Goal: Task Accomplishment & Management: Complete application form

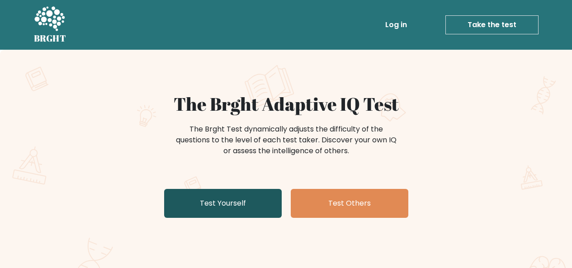
click at [240, 204] on link "Test Yourself" at bounding box center [223, 203] width 118 height 29
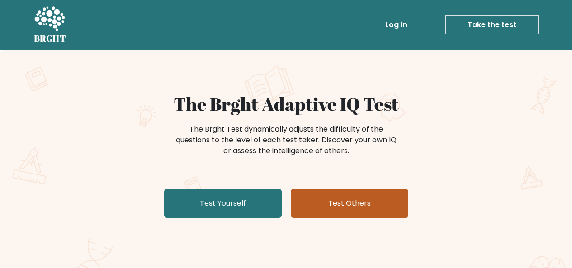
click at [336, 202] on link "Test Others" at bounding box center [350, 203] width 118 height 29
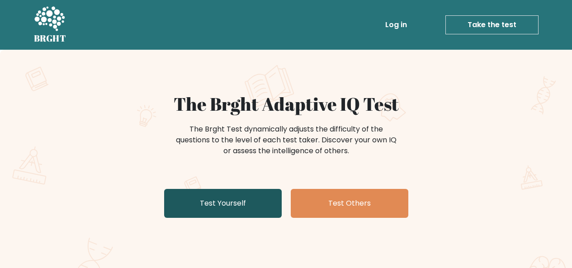
click at [240, 209] on link "Test Yourself" at bounding box center [223, 203] width 118 height 29
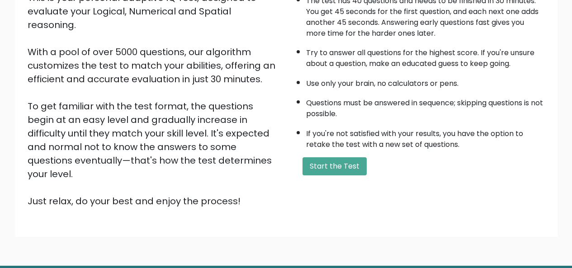
scroll to position [146, 0]
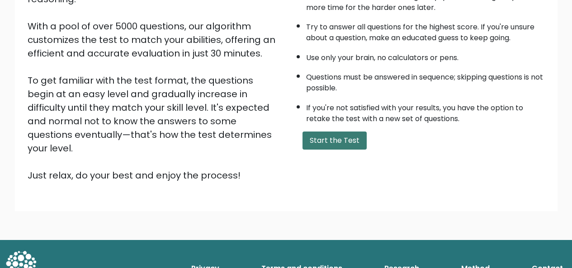
click at [343, 140] on button "Start the Test" at bounding box center [335, 141] width 64 height 18
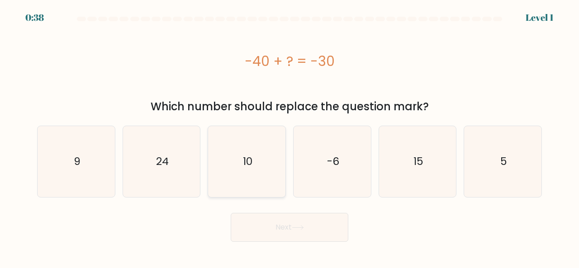
click at [243, 176] on icon "10" at bounding box center [246, 161] width 71 height 71
click at [290, 137] on input "c. 10" at bounding box center [290, 135] width 0 height 2
radio input "true"
click at [281, 226] on button "Next" at bounding box center [290, 227] width 118 height 29
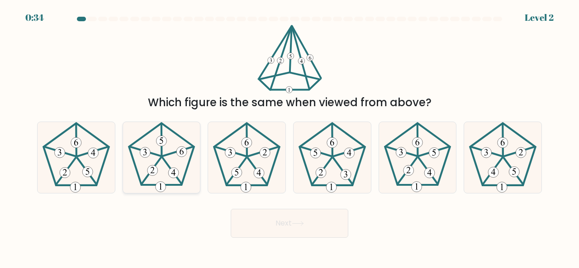
click at [170, 168] on 627 at bounding box center [171, 171] width 19 height 27
click at [290, 137] on input "b." at bounding box center [290, 135] width 0 height 2
radio input "true"
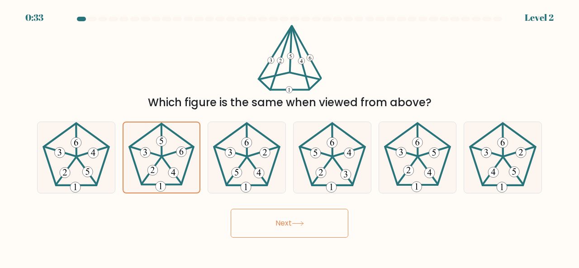
click at [255, 223] on button "Next" at bounding box center [290, 223] width 118 height 29
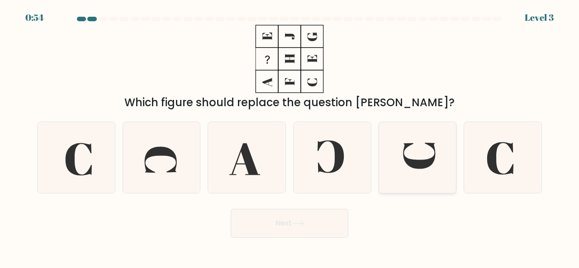
click at [418, 172] on icon at bounding box center [417, 157] width 71 height 71
click at [290, 137] on input "e." at bounding box center [290, 135] width 0 height 2
radio input "true"
click at [292, 224] on button "Next" at bounding box center [290, 223] width 118 height 29
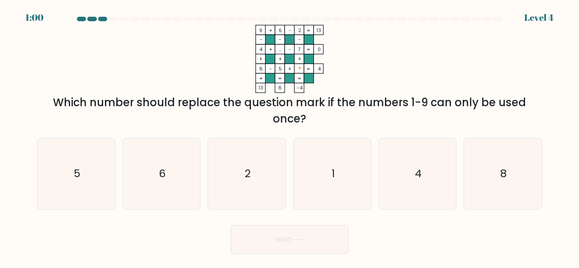
click at [300, 66] on tspan "?" at bounding box center [299, 69] width 3 height 7
click at [386, 183] on icon "4" at bounding box center [417, 173] width 71 height 71
click at [290, 137] on input "e. 4" at bounding box center [290, 135] width 0 height 2
radio input "true"
click at [396, 193] on icon "4" at bounding box center [418, 174] width 70 height 70
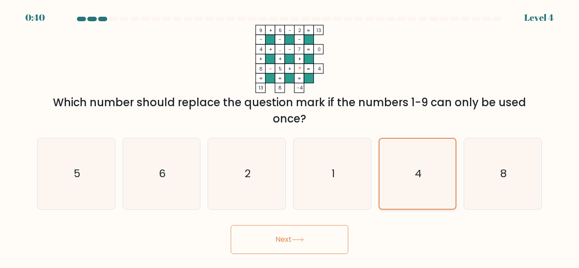
click at [290, 137] on input "e. 4" at bounding box center [290, 135] width 0 height 2
click at [329, 198] on icon "1" at bounding box center [332, 173] width 71 height 71
click at [290, 137] on input "d. 1" at bounding box center [290, 135] width 0 height 2
radio input "true"
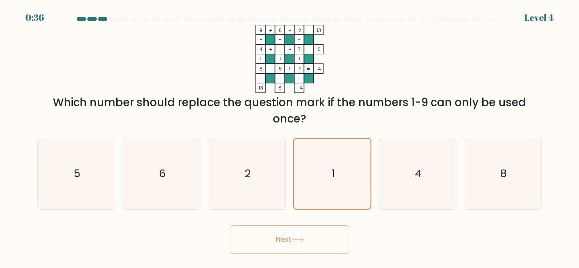
click at [273, 245] on button "Next" at bounding box center [290, 239] width 118 height 29
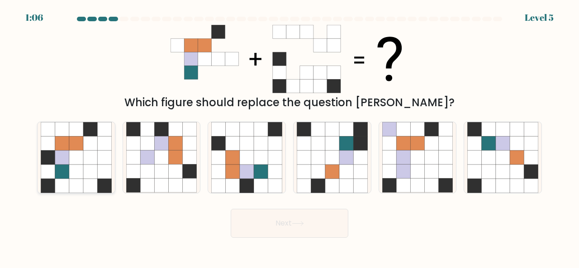
click at [86, 181] on icon at bounding box center [90, 186] width 14 height 14
click at [290, 137] on input "a." at bounding box center [290, 135] width 0 height 2
radio input "true"
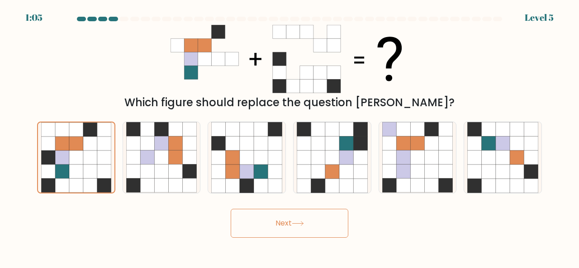
click at [293, 229] on button "Next" at bounding box center [290, 223] width 118 height 29
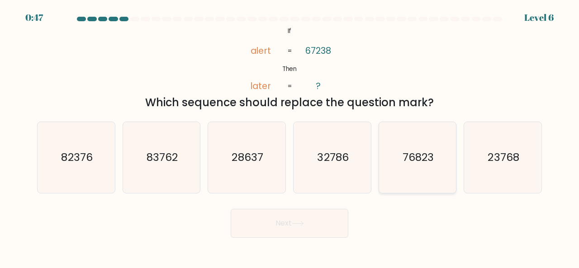
click at [397, 172] on icon "76823" at bounding box center [417, 157] width 71 height 71
click at [290, 137] on input "e. 76823" at bounding box center [290, 135] width 0 height 2
radio input "true"
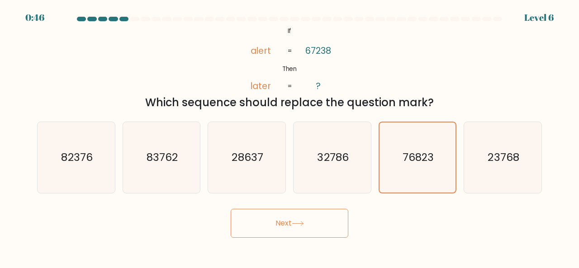
click at [320, 227] on button "Next" at bounding box center [290, 223] width 118 height 29
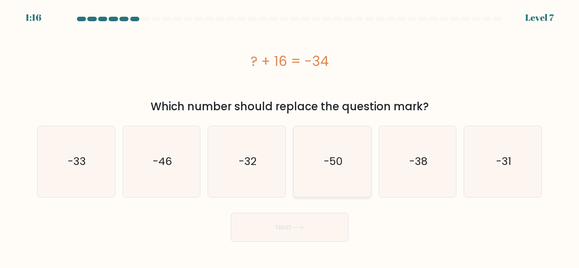
click at [341, 173] on icon "-50" at bounding box center [332, 161] width 71 height 71
click at [290, 137] on input "d. -50" at bounding box center [290, 135] width 0 height 2
radio input "true"
click at [309, 227] on button "Next" at bounding box center [290, 227] width 118 height 29
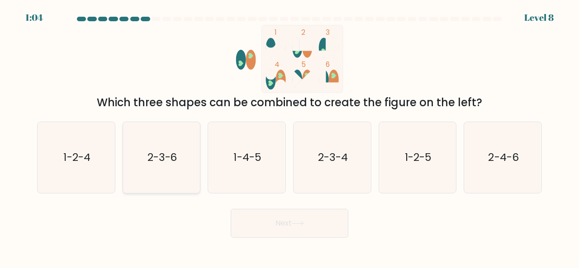
click at [158, 170] on icon "2-3-6" at bounding box center [161, 157] width 71 height 71
click at [290, 137] on input "b. 2-3-6" at bounding box center [290, 135] width 0 height 2
radio input "true"
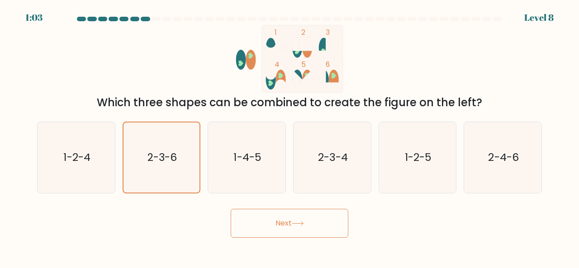
click at [252, 220] on button "Next" at bounding box center [290, 223] width 118 height 29
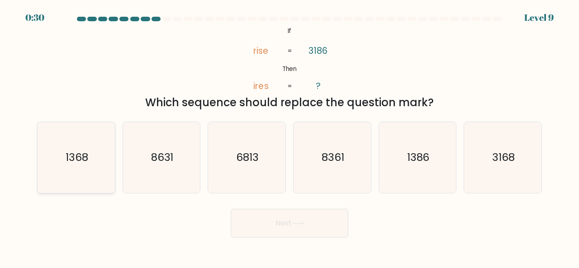
click at [62, 192] on icon "1368" at bounding box center [76, 157] width 71 height 71
click at [290, 137] on input "a. 1368" at bounding box center [290, 135] width 0 height 2
radio input "true"
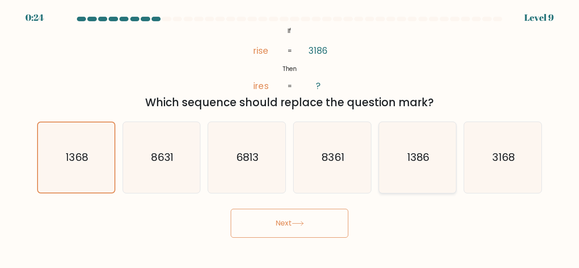
click at [391, 173] on icon "1386" at bounding box center [417, 157] width 71 height 71
click at [290, 137] on input "e. 1386" at bounding box center [290, 135] width 0 height 2
radio input "true"
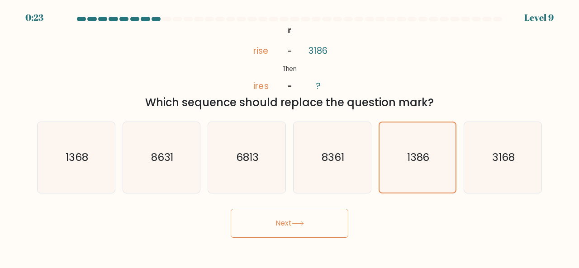
click at [319, 234] on button "Next" at bounding box center [290, 223] width 118 height 29
click at [276, 224] on button "Next" at bounding box center [290, 223] width 118 height 29
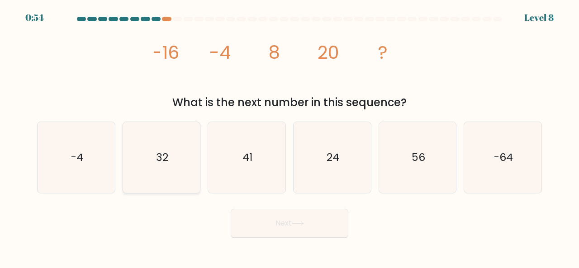
click at [183, 182] on icon "32" at bounding box center [161, 157] width 71 height 71
click at [290, 137] on input "b. 32" at bounding box center [290, 135] width 0 height 2
radio input "true"
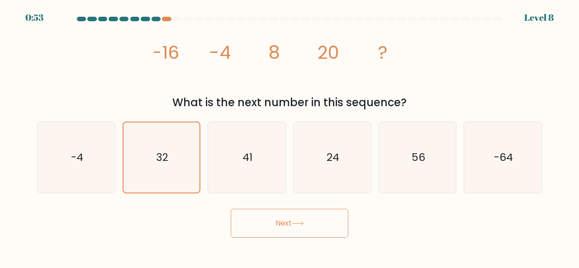
click at [261, 229] on button "Next" at bounding box center [290, 223] width 118 height 29
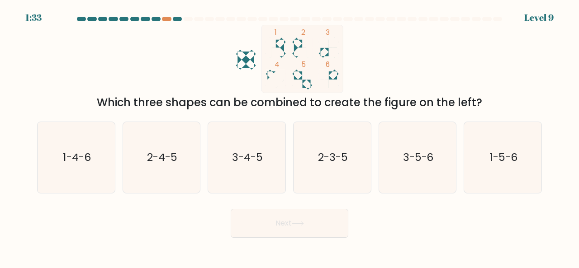
click at [164, 10] on div "1:33 Level 9" at bounding box center [289, 5] width 579 height 11
click at [166, 19] on div at bounding box center [166, 19] width 9 height 5
click at [167, 19] on div at bounding box center [166, 19] width 9 height 5
click at [176, 20] on div at bounding box center [177, 19] width 9 height 5
click at [403, 181] on icon "3-5-6" at bounding box center [417, 157] width 71 height 71
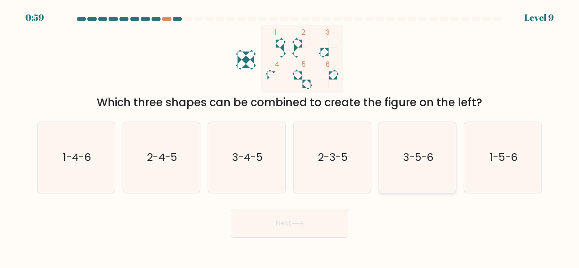
click at [290, 137] on input "e. 3-5-6" at bounding box center [290, 135] width 0 height 2
radio input "true"
click at [315, 236] on button "Next" at bounding box center [290, 223] width 118 height 29
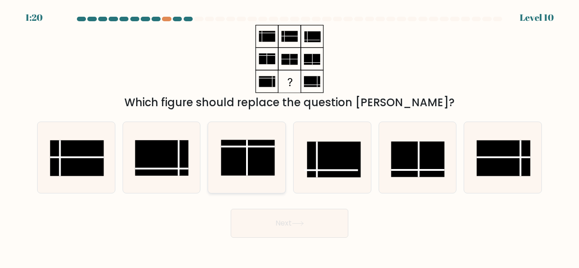
click at [256, 176] on icon at bounding box center [246, 157] width 71 height 71
click at [290, 137] on input "c." at bounding box center [290, 135] width 0 height 2
radio input "true"
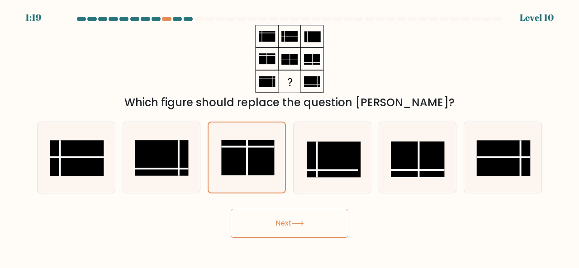
click at [286, 222] on button "Next" at bounding box center [290, 223] width 118 height 29
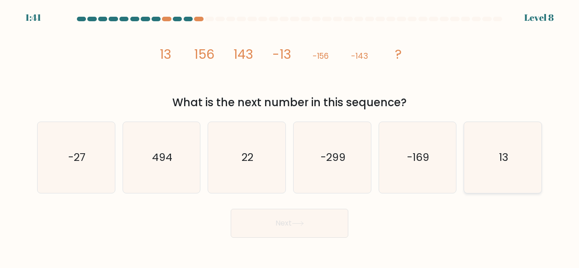
click at [484, 180] on icon "13" at bounding box center [502, 157] width 71 height 71
click at [290, 137] on input "f. 13" at bounding box center [290, 135] width 0 height 2
radio input "true"
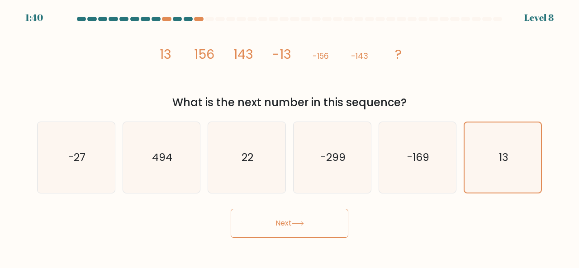
click at [325, 227] on button "Next" at bounding box center [290, 223] width 118 height 29
click at [312, 224] on button "Next" at bounding box center [290, 223] width 118 height 29
click at [315, 229] on button "Next" at bounding box center [290, 223] width 118 height 29
click at [466, 177] on div "13" at bounding box center [503, 158] width 78 height 72
click at [290, 137] on input "f. 13" at bounding box center [290, 135] width 0 height 2
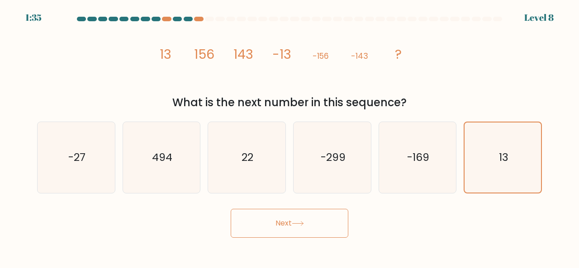
click at [302, 225] on icon at bounding box center [298, 223] width 12 height 5
click at [297, 223] on icon at bounding box center [298, 223] width 12 height 5
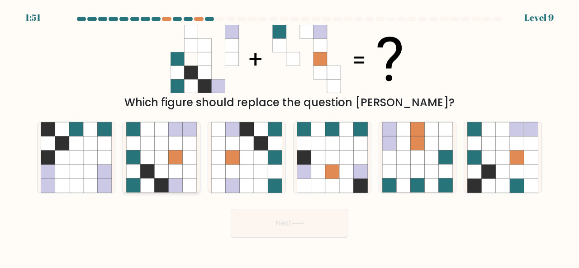
click at [175, 174] on icon at bounding box center [176, 172] width 14 height 14
click at [290, 137] on input "b." at bounding box center [290, 135] width 0 height 2
radio input "true"
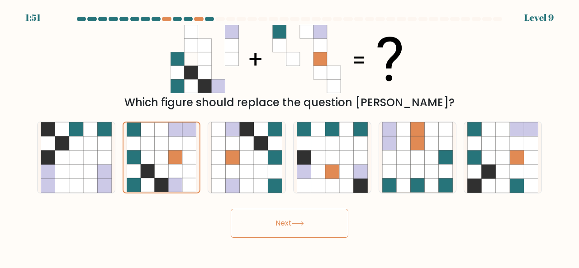
click at [259, 231] on button "Next" at bounding box center [290, 223] width 118 height 29
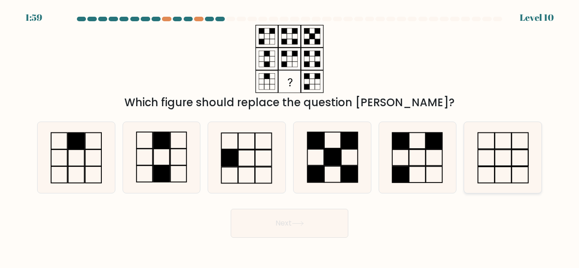
click at [498, 172] on icon at bounding box center [502, 157] width 71 height 71
click at [290, 137] on input "f." at bounding box center [290, 135] width 0 height 2
radio input "true"
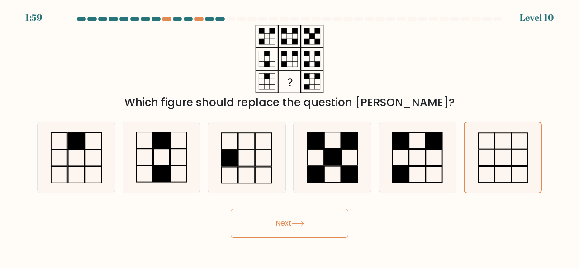
click at [257, 229] on button "Next" at bounding box center [290, 223] width 118 height 29
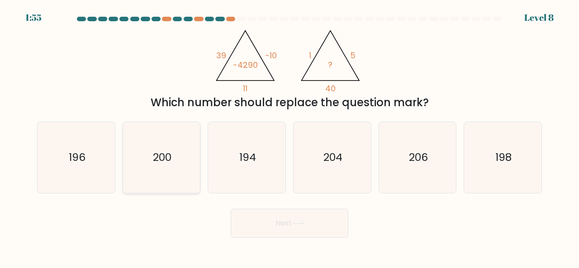
click at [167, 175] on icon "200" at bounding box center [161, 157] width 71 height 71
click at [290, 137] on input "b. 200" at bounding box center [290, 135] width 0 height 2
radio input "true"
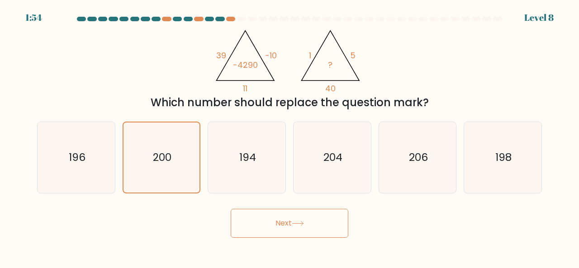
click at [270, 233] on button "Next" at bounding box center [290, 223] width 118 height 29
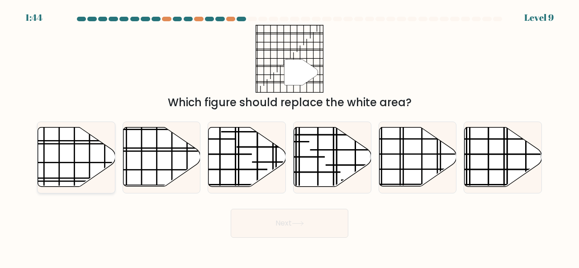
click at [101, 178] on line at bounding box center [50, 178] width 154 height 0
click at [290, 137] on input "a." at bounding box center [290, 135] width 0 height 2
radio input "true"
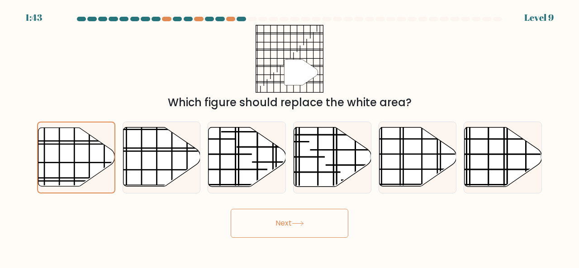
click at [301, 228] on button "Next" at bounding box center [290, 223] width 118 height 29
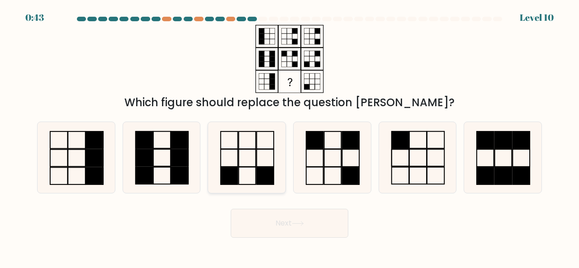
click at [241, 177] on icon at bounding box center [246, 157] width 71 height 71
click at [290, 137] on input "c." at bounding box center [290, 135] width 0 height 2
radio input "true"
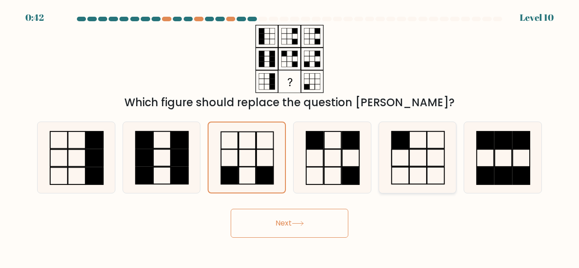
click at [413, 170] on icon at bounding box center [417, 157] width 71 height 71
click at [290, 137] on input "e." at bounding box center [290, 135] width 0 height 2
radio input "true"
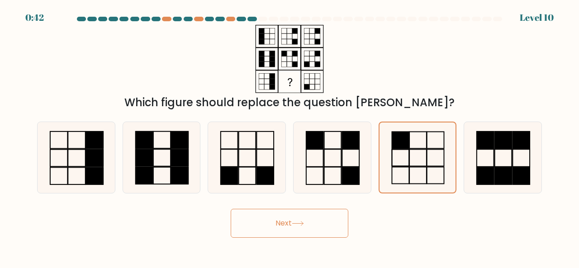
click at [280, 211] on button "Next" at bounding box center [290, 223] width 118 height 29
click at [267, 177] on rect at bounding box center [265, 175] width 17 height 17
click at [290, 137] on input "c." at bounding box center [290, 135] width 0 height 2
radio input "true"
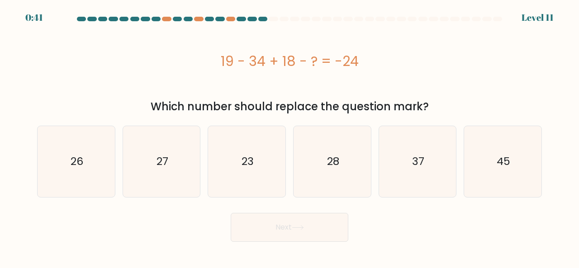
click at [287, 221] on button "Next" at bounding box center [290, 227] width 118 height 29
click at [249, 20] on div at bounding box center [252, 19] width 9 height 5
